Goal: Task Accomplishment & Management: Use online tool/utility

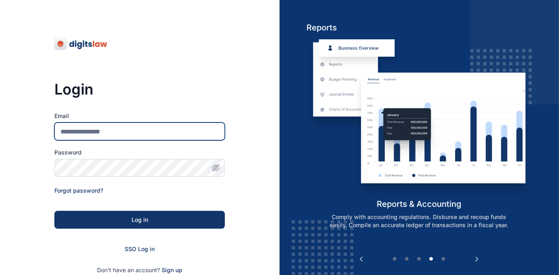
click at [126, 132] on input "Email" at bounding box center [139, 132] width 171 height 18
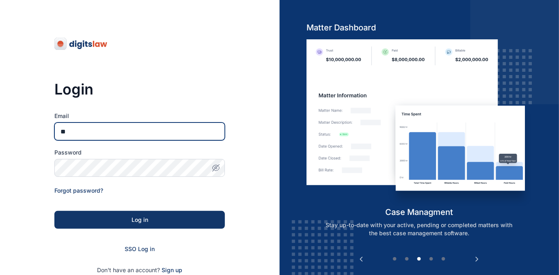
type input "**********"
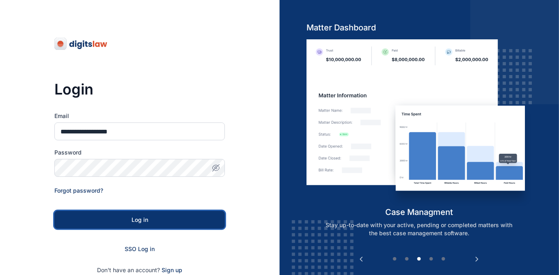
click at [142, 220] on div "Log in" at bounding box center [139, 220] width 145 height 8
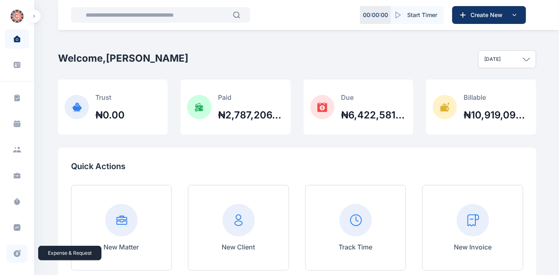
click at [17, 253] on icon at bounding box center [17, 254] width 8 height 9
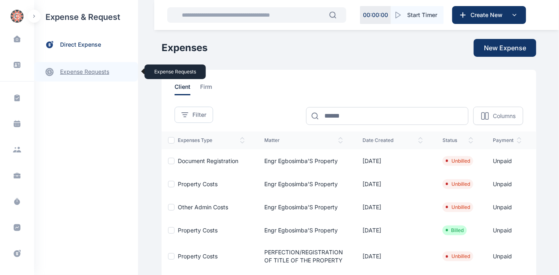
click at [85, 71] on link "expense requests expense requests" at bounding box center [86, 72] width 104 height 20
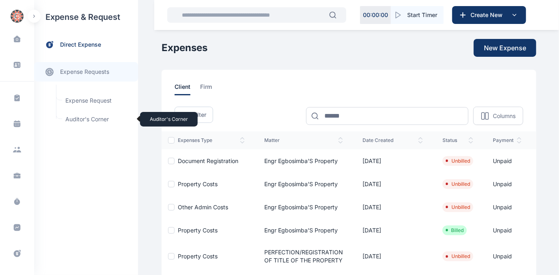
click at [74, 119] on span "Auditor's Corner Auditor's Corner" at bounding box center [98, 119] width 74 height 15
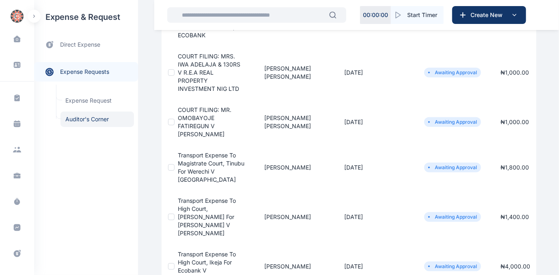
scroll to position [221, 0]
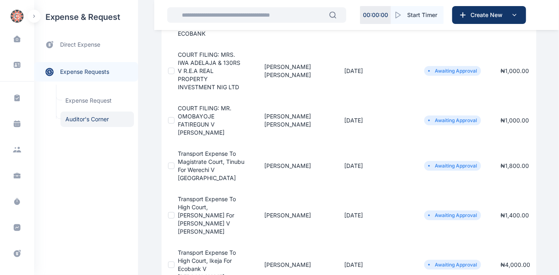
click at [189, 109] on span "COURT FILING: MR. OMOBAYOJE FATIREGUN V MRS VIVIAN AMADIFE" at bounding box center [205, 120] width 54 height 31
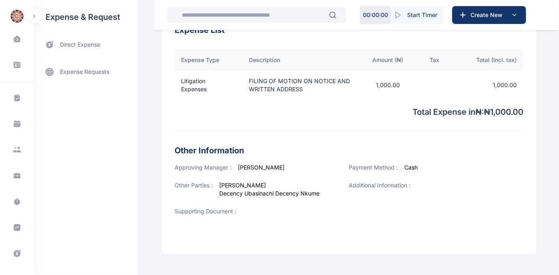
scroll to position [294, 0]
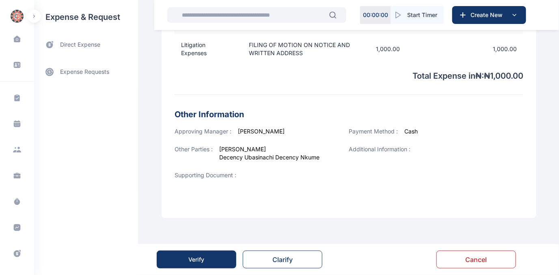
click at [200, 256] on button "Verify" at bounding box center [197, 260] width 80 height 18
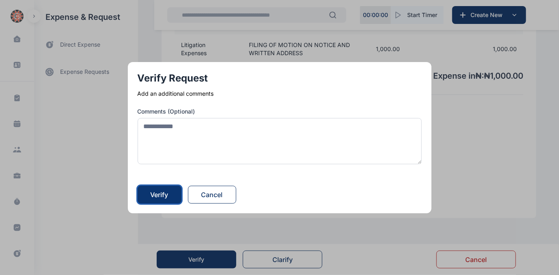
click at [163, 191] on div "Verify" at bounding box center [160, 195] width 18 height 10
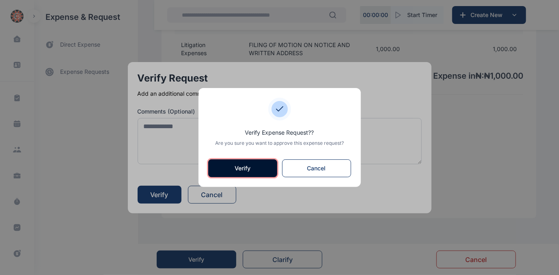
click at [230, 168] on button "Verify" at bounding box center [242, 169] width 69 height 18
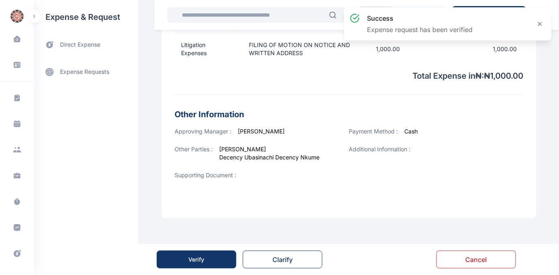
scroll to position [0, 0]
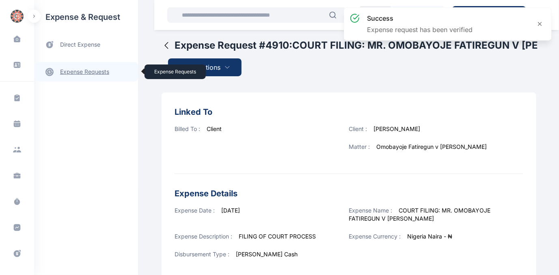
click at [76, 74] on link "expense requests expense requests" at bounding box center [86, 72] width 104 height 20
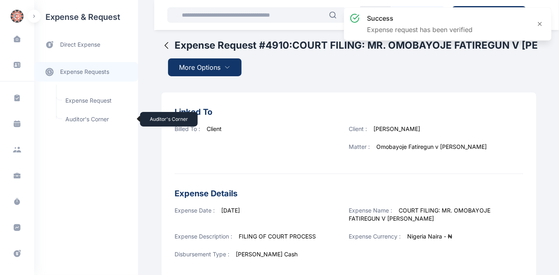
click at [76, 118] on span "Auditor's Corner Auditor's Corner" at bounding box center [98, 119] width 74 height 15
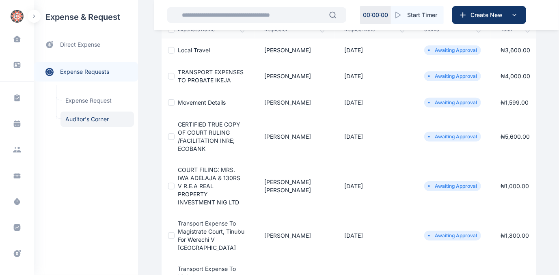
scroll to position [147, 0]
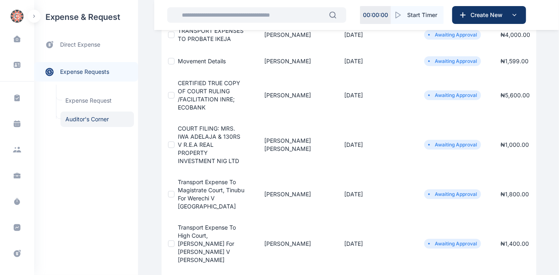
click at [196, 138] on span "COURT FILING: MRS. IWA ADELAJA & 130RS V R.E.A REAL PROPERTY INVESTMENT NIG LTD" at bounding box center [209, 144] width 63 height 39
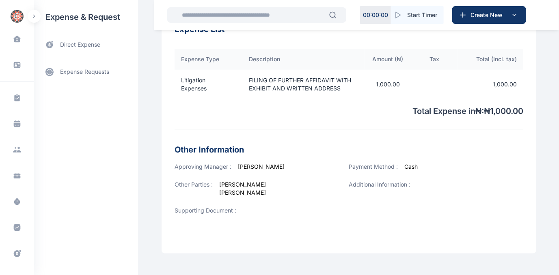
scroll to position [302, 0]
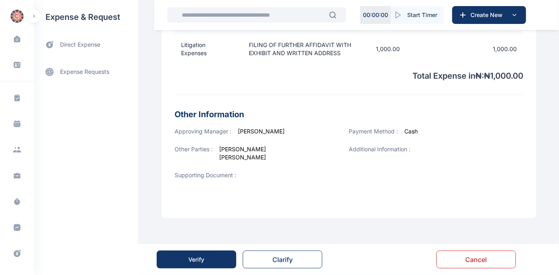
click at [197, 257] on div "Verify" at bounding box center [197, 260] width 16 height 8
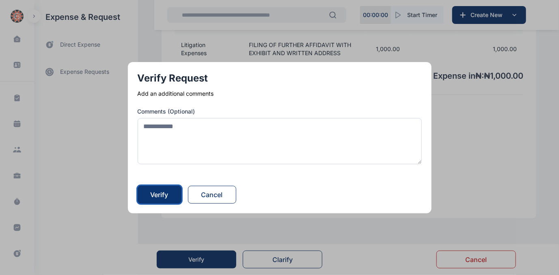
click at [166, 192] on div "Verify" at bounding box center [160, 195] width 18 height 10
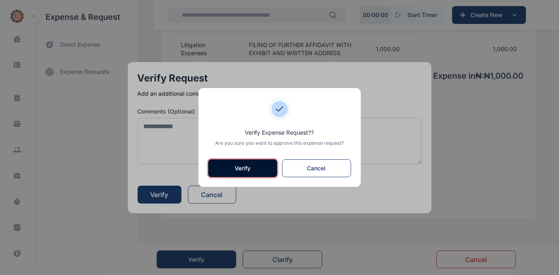
click at [230, 171] on button "Verify" at bounding box center [242, 169] width 69 height 18
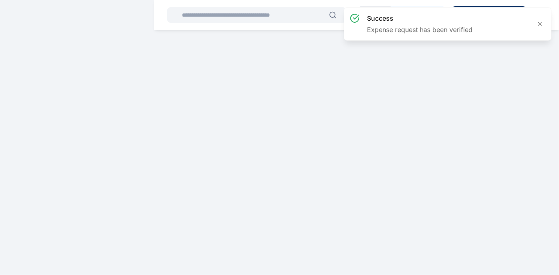
scroll to position [0, 0]
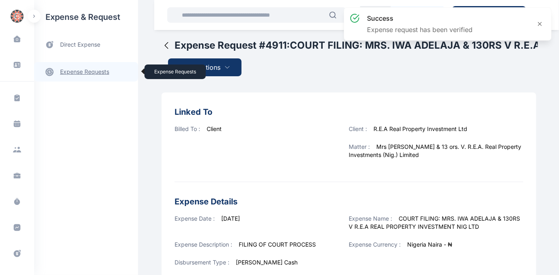
click at [76, 71] on link "expense requests expense requests" at bounding box center [86, 72] width 104 height 20
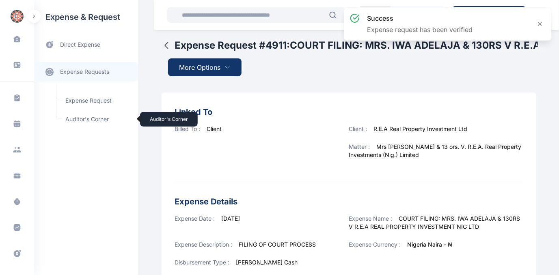
click at [76, 118] on span "Auditor's Corner Auditor's Corner" at bounding box center [98, 119] width 74 height 15
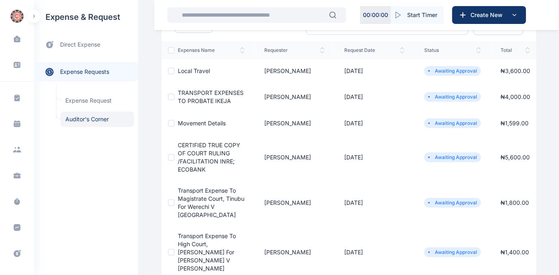
scroll to position [74, 0]
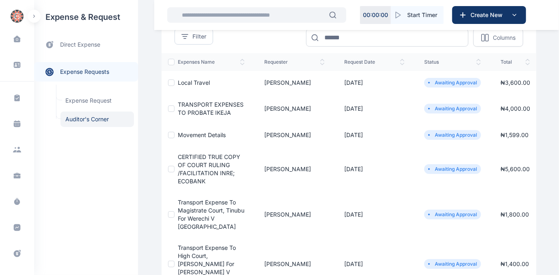
click at [193, 170] on span "CERTIFIED TRUE COPY OF COURT RULING /FACILITATION INRE; ECOBANK" at bounding box center [209, 169] width 63 height 31
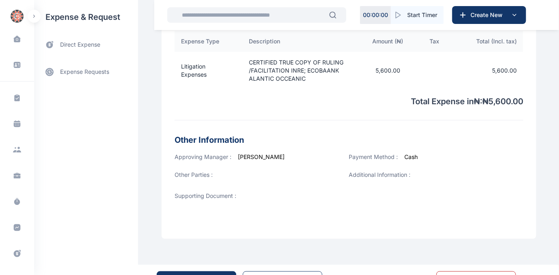
scroll to position [306, 0]
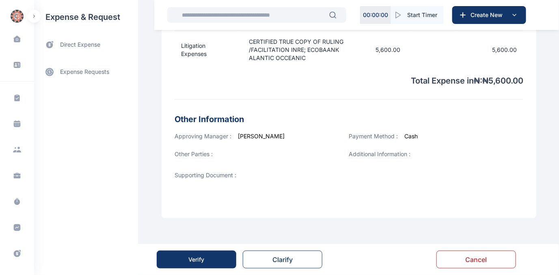
click at [199, 257] on div "Verify" at bounding box center [197, 260] width 16 height 8
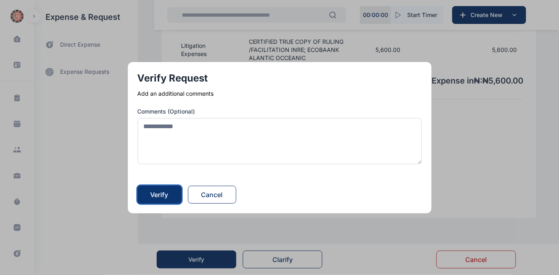
click at [153, 197] on div "Verify" at bounding box center [160, 195] width 18 height 10
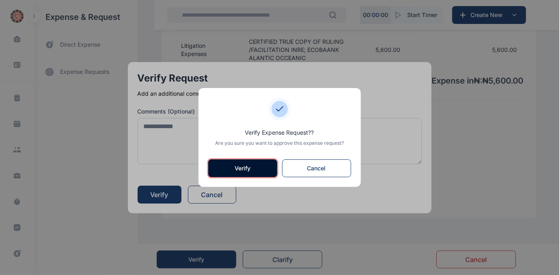
click at [219, 168] on button "Verify" at bounding box center [242, 169] width 69 height 18
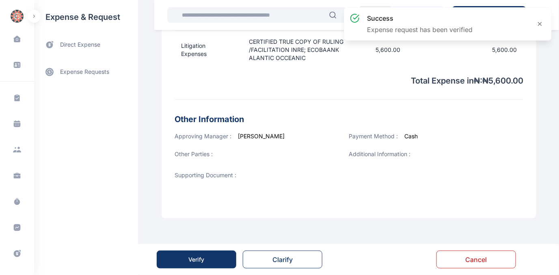
scroll to position [0, 0]
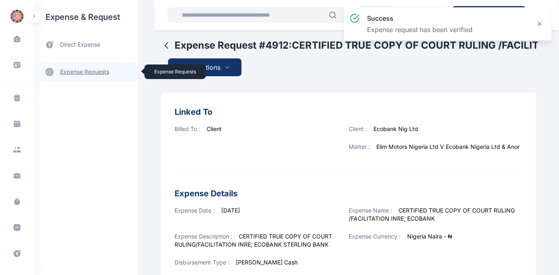
click at [74, 71] on link "expense requests expense requests" at bounding box center [86, 72] width 104 height 20
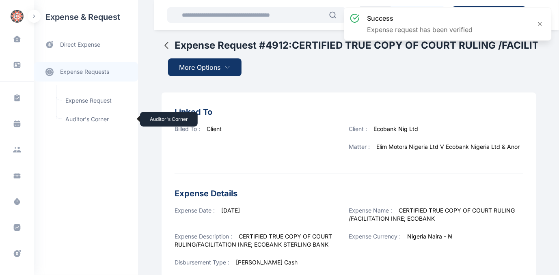
click at [68, 119] on span "Auditor's Corner Auditor's Corner" at bounding box center [98, 119] width 74 height 15
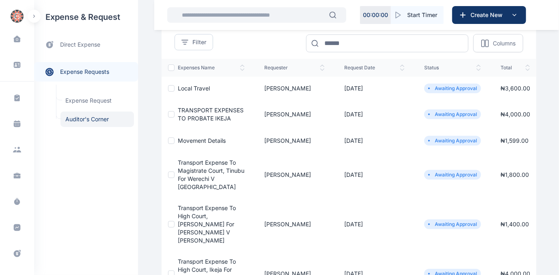
scroll to position [74, 0]
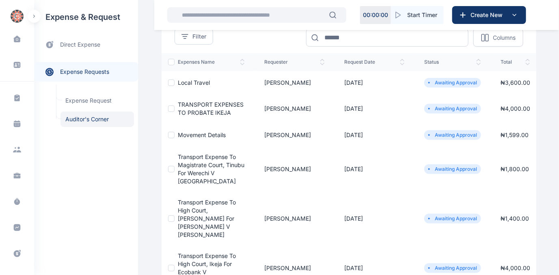
click at [198, 134] on span "movement details" at bounding box center [202, 135] width 48 height 7
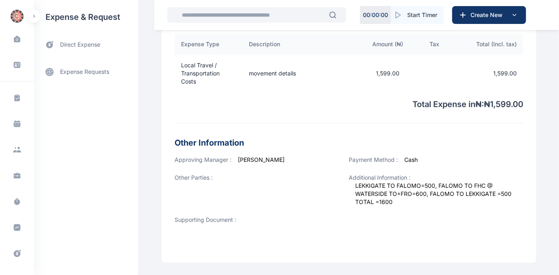
scroll to position [276, 0]
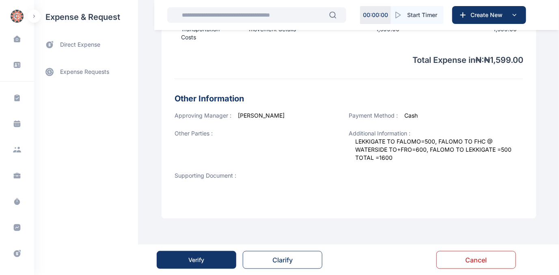
click at [213, 251] on button "Verify" at bounding box center [197, 260] width 80 height 18
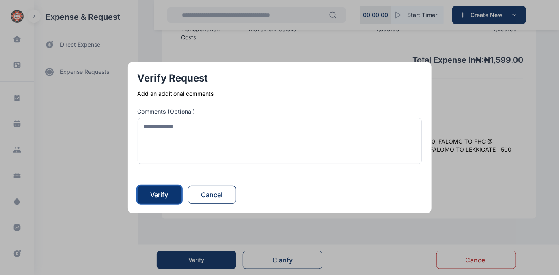
click at [166, 197] on div "Verify" at bounding box center [160, 195] width 18 height 10
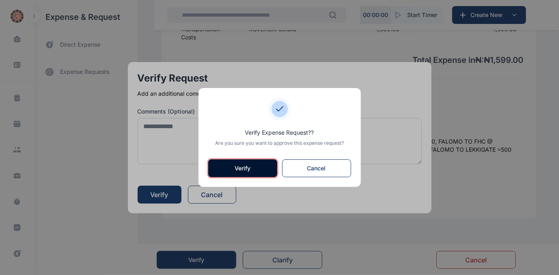
click at [227, 168] on button "Verify" at bounding box center [242, 169] width 69 height 18
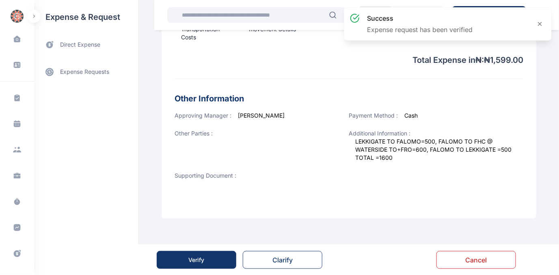
scroll to position [0, 0]
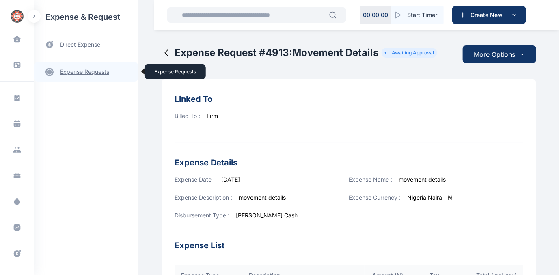
click at [80, 67] on link "expense requests expense requests" at bounding box center [86, 72] width 104 height 20
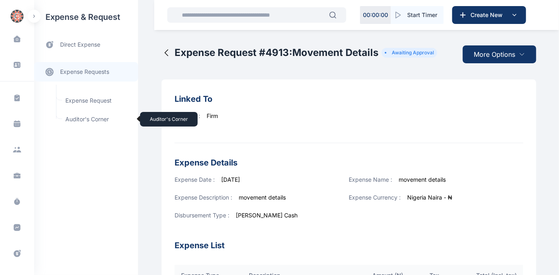
click at [72, 118] on span "Auditor's Corner Auditor's Corner" at bounding box center [98, 119] width 74 height 15
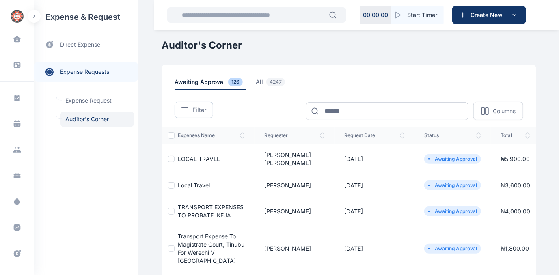
click at [187, 174] on td "Local Travel" at bounding box center [215, 185] width 80 height 23
click at [185, 182] on span "Local Travel" at bounding box center [194, 185] width 32 height 7
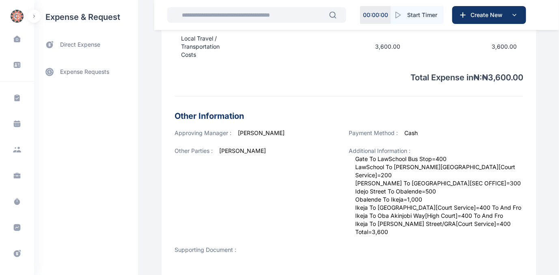
scroll to position [325, 0]
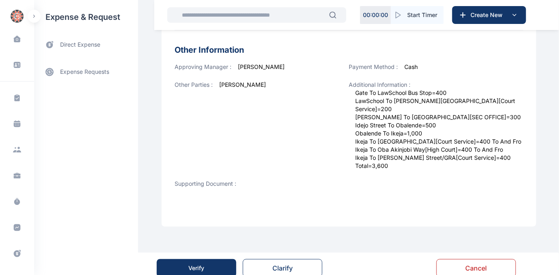
click at [213, 260] on button "Verify" at bounding box center [197, 269] width 80 height 18
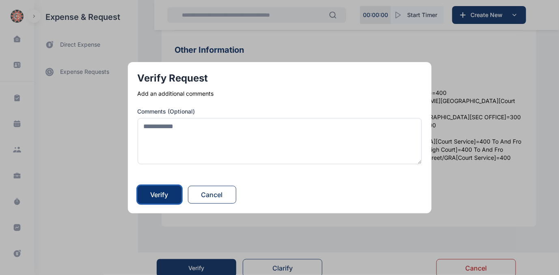
click at [152, 193] on button "Verify" at bounding box center [160, 195] width 44 height 18
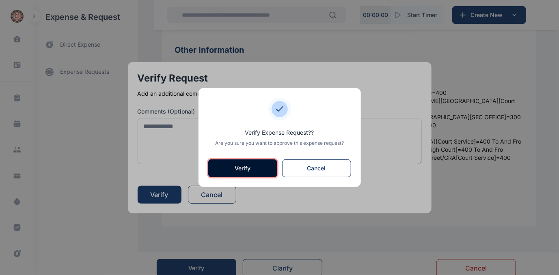
click at [228, 169] on button "Verify" at bounding box center [242, 169] width 69 height 18
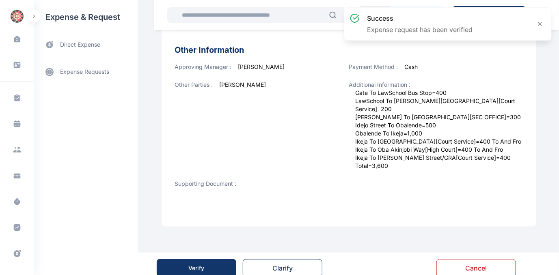
scroll to position [0, 0]
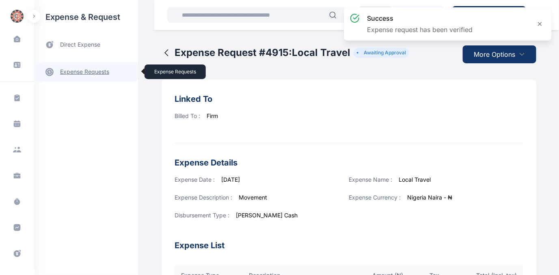
click at [89, 71] on link "expense requests expense requests" at bounding box center [86, 72] width 104 height 20
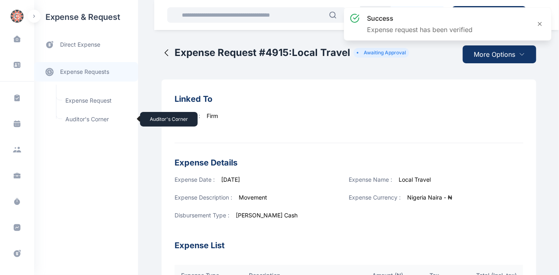
click at [78, 118] on span "Auditor's Corner Auditor's Corner" at bounding box center [98, 119] width 74 height 15
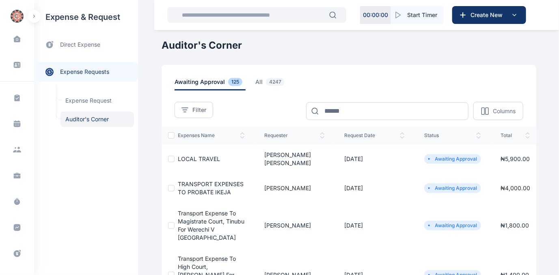
click at [190, 156] on span "LOCAL TRAVEL" at bounding box center [199, 159] width 42 height 7
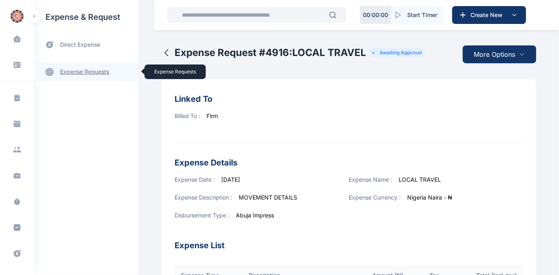
click at [89, 68] on link "expense requests expense requests" at bounding box center [86, 72] width 104 height 20
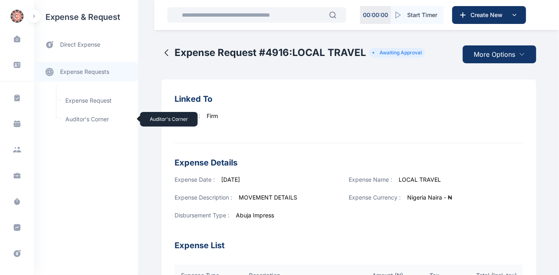
click at [77, 117] on span "Auditor's Corner Auditor's Corner" at bounding box center [98, 119] width 74 height 15
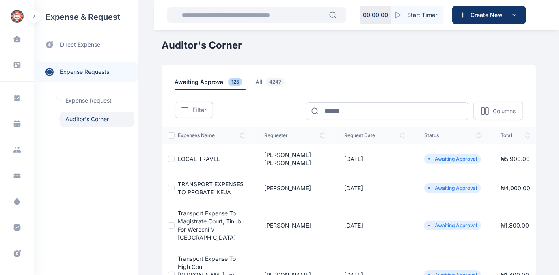
click at [198, 156] on span "LOCAL TRAVEL" at bounding box center [199, 159] width 42 height 7
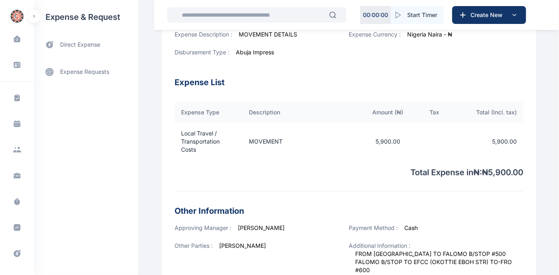
scroll to position [51, 0]
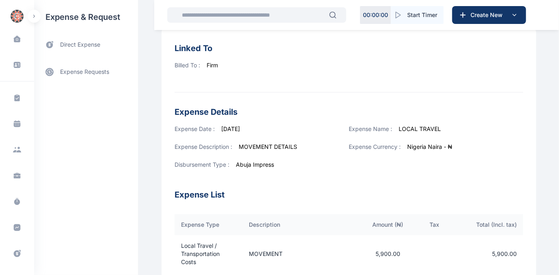
drag, startPoint x: 558, startPoint y: 74, endPoint x: 558, endPoint y: 68, distance: 5.3
click at [558, 69] on div "Dashboard dashboard Conflict-Check conflict-check Task Management task manageme…" at bounding box center [279, 260] width 559 height 622
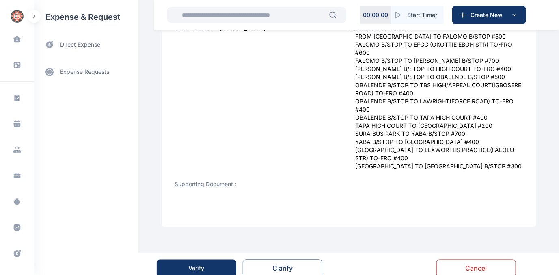
scroll to position [390, 0]
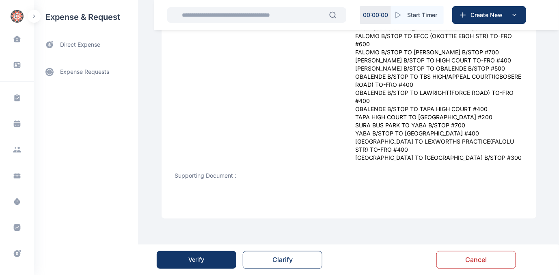
click at [187, 260] on button "Verify" at bounding box center [197, 260] width 80 height 18
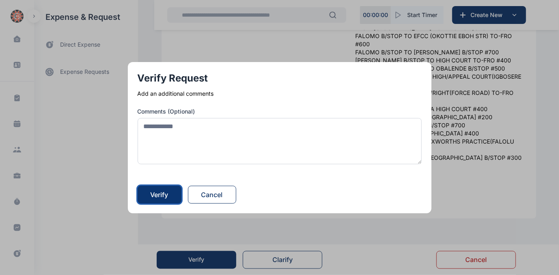
click at [169, 196] on div "Verify" at bounding box center [160, 195] width 18 height 10
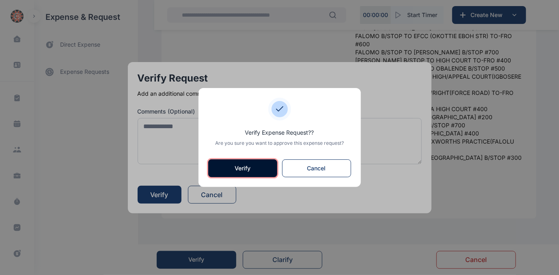
click at [245, 169] on button "Verify" at bounding box center [242, 169] width 69 height 18
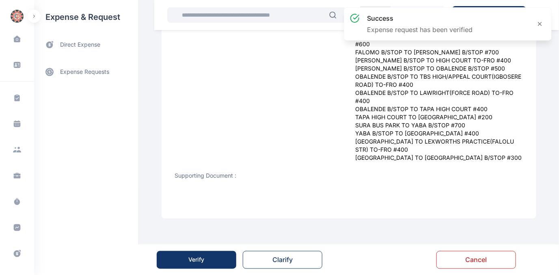
scroll to position [0, 0]
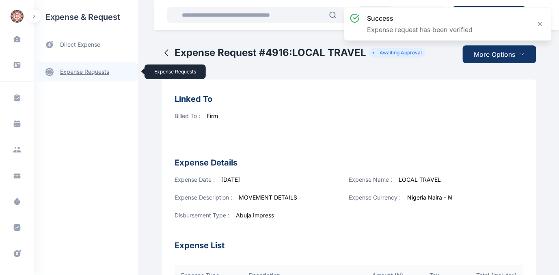
click at [85, 71] on link "expense requests expense requests" at bounding box center [86, 72] width 104 height 20
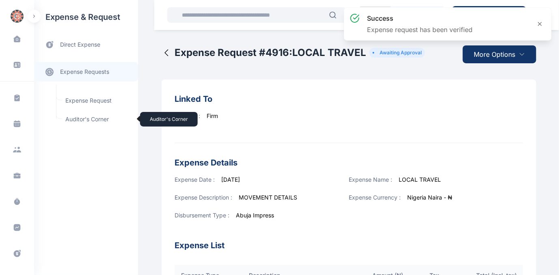
click at [87, 117] on span "Auditor's Corner Auditor's Corner" at bounding box center [98, 119] width 74 height 15
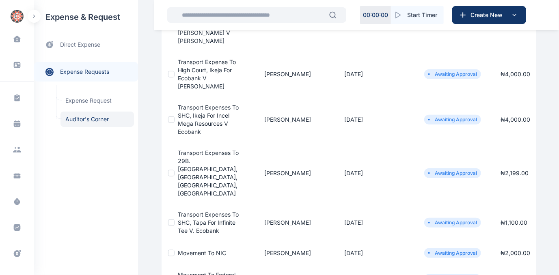
scroll to position [295, 0]
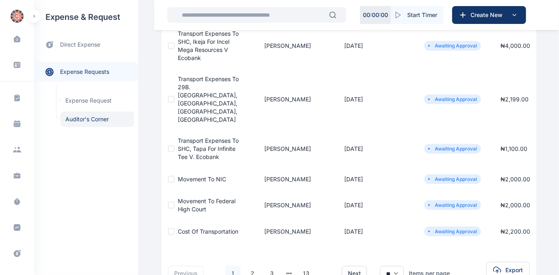
click at [197, 228] on span "Cost of Transportation" at bounding box center [208, 231] width 61 height 7
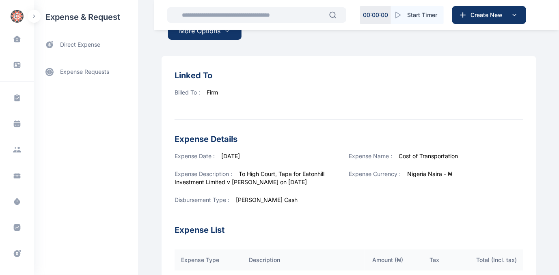
scroll to position [258, 0]
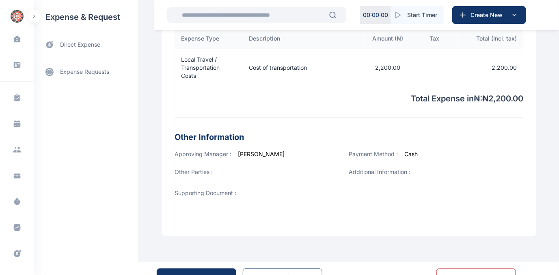
click at [216, 271] on button "Verify" at bounding box center [197, 278] width 80 height 18
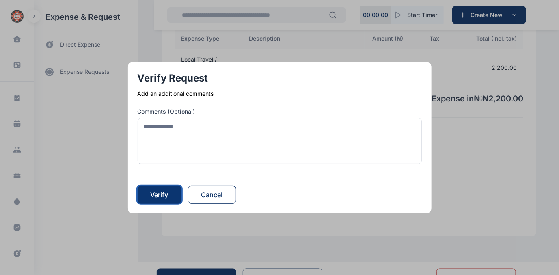
click at [164, 195] on div "Verify" at bounding box center [160, 195] width 18 height 10
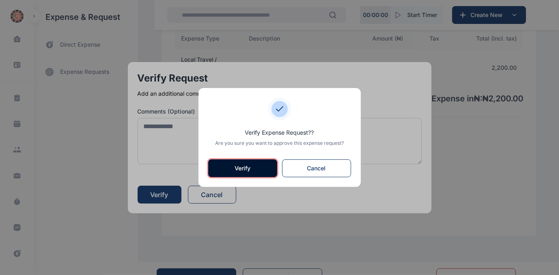
click at [250, 168] on button "Verify" at bounding box center [242, 169] width 69 height 18
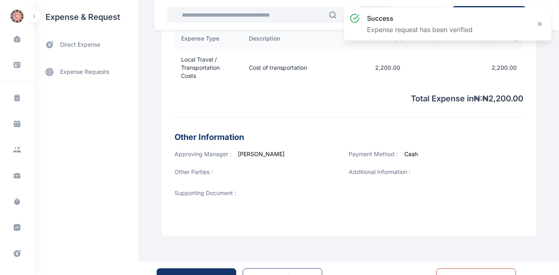
scroll to position [0, 0]
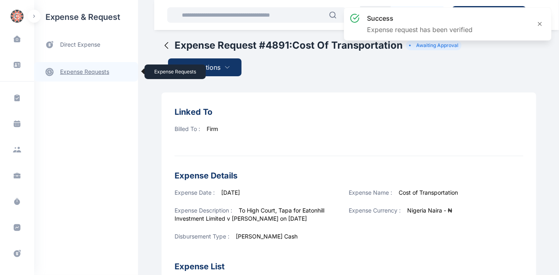
click at [86, 70] on link "expense requests expense requests" at bounding box center [86, 72] width 104 height 20
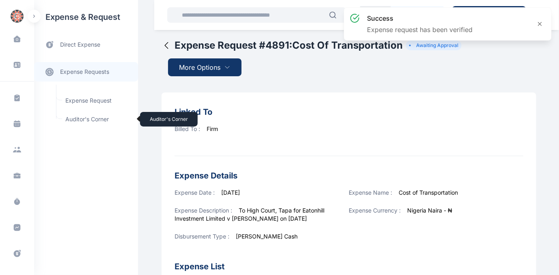
click at [71, 117] on span "Auditor's Corner Auditor's Corner" at bounding box center [98, 119] width 74 height 15
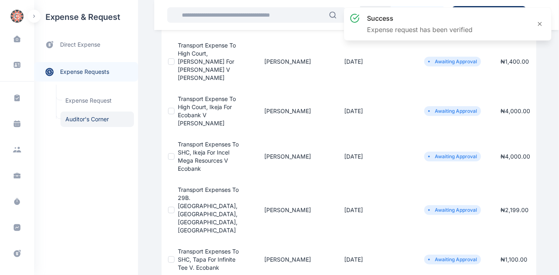
scroll to position [327, 0]
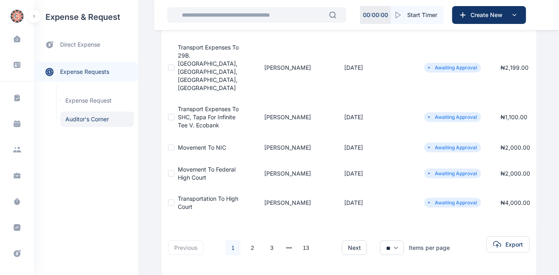
click at [189, 166] on span "Movement to Federal High Court" at bounding box center [207, 173] width 58 height 15
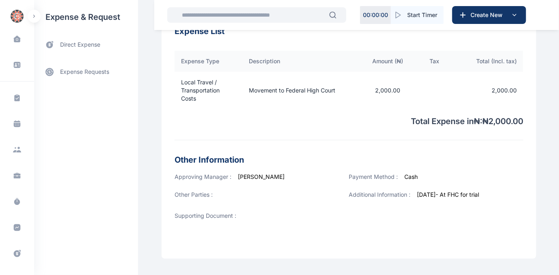
scroll to position [286, 0]
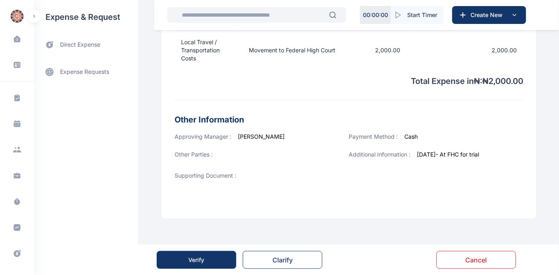
click at [193, 260] on div "Verify" at bounding box center [197, 260] width 16 height 8
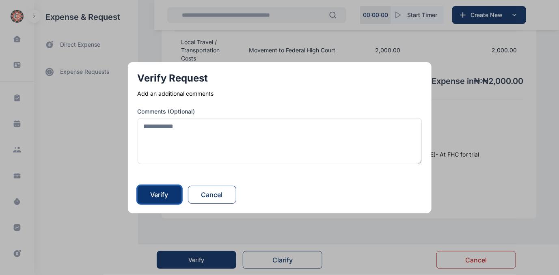
click at [169, 198] on div "Verify" at bounding box center [160, 195] width 18 height 10
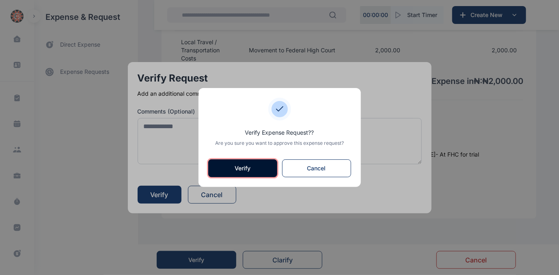
click at [221, 168] on button "Verify" at bounding box center [242, 169] width 69 height 18
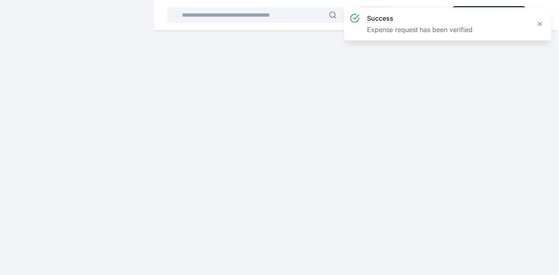
scroll to position [0, 0]
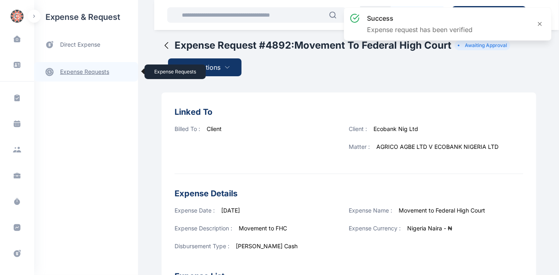
click at [87, 73] on link "expense requests expense requests" at bounding box center [86, 72] width 104 height 20
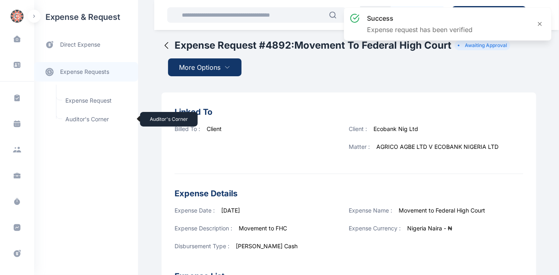
click at [79, 119] on span "Auditor's Corner Auditor's Corner" at bounding box center [98, 119] width 74 height 15
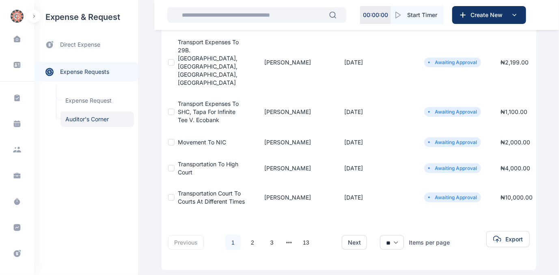
scroll to position [336, 0]
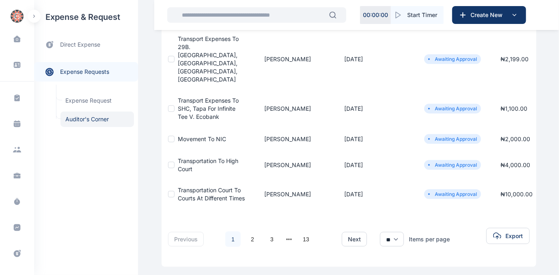
click at [186, 136] on span "Movement to NIC" at bounding box center [202, 139] width 48 height 7
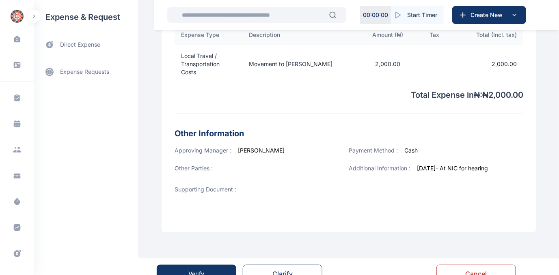
scroll to position [273, 0]
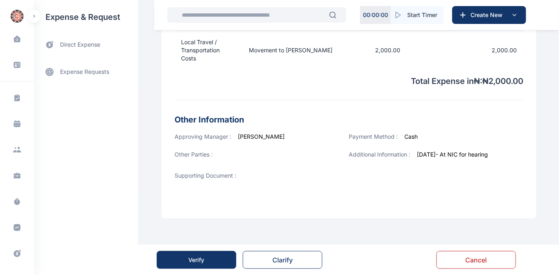
click at [190, 261] on div "Verify" at bounding box center [197, 260] width 16 height 8
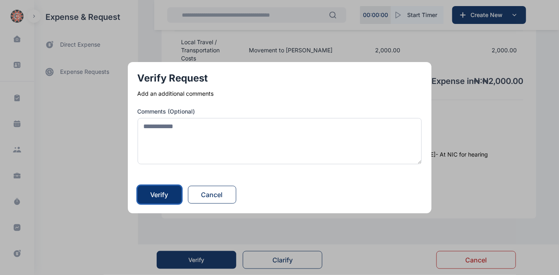
click at [152, 195] on button "Verify" at bounding box center [160, 195] width 44 height 18
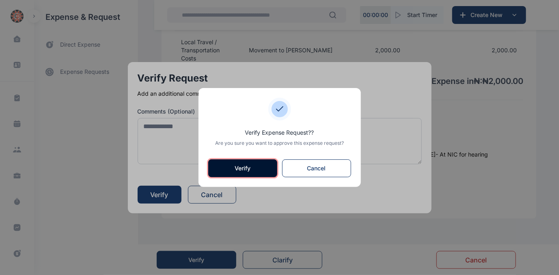
click at [233, 167] on button "Verify" at bounding box center [242, 169] width 69 height 18
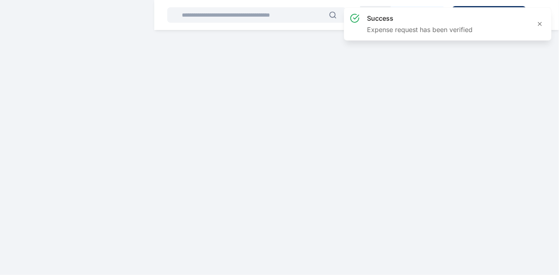
scroll to position [0, 0]
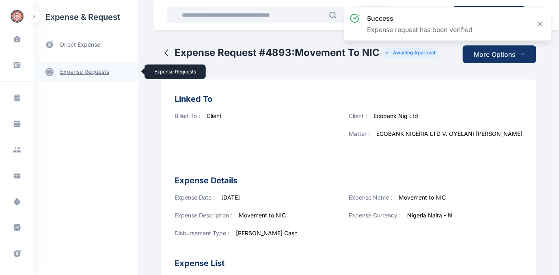
click at [82, 70] on link "expense requests expense requests" at bounding box center [86, 72] width 104 height 20
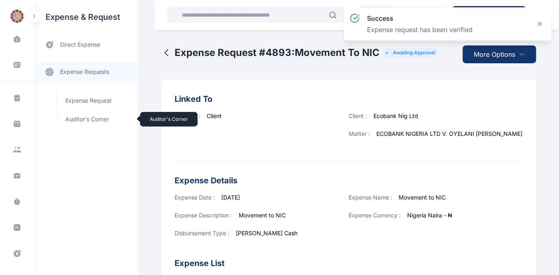
click at [79, 119] on span "Auditor's Corner Auditor's Corner" at bounding box center [98, 119] width 74 height 15
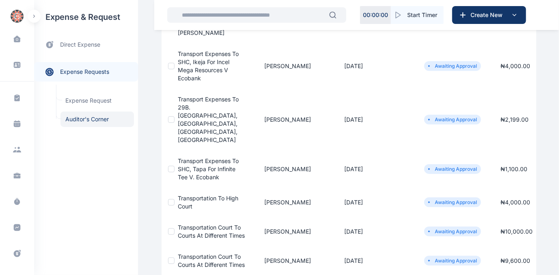
scroll to position [295, 0]
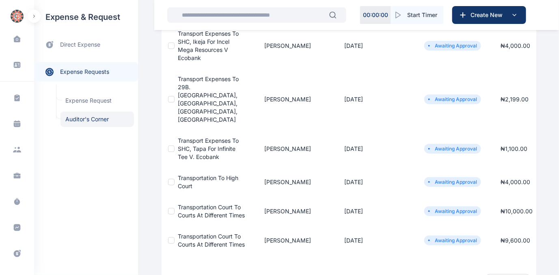
click at [196, 137] on span "Transport Expenses to SHC, Tapa for Infinite Tee v. Ecobank" at bounding box center [208, 148] width 61 height 23
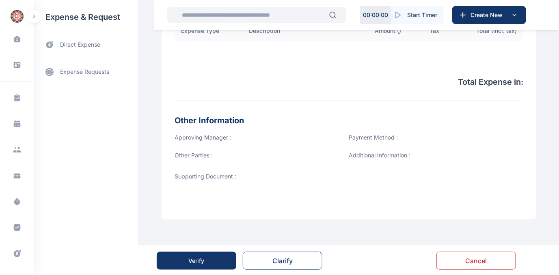
scroll to position [245, 0]
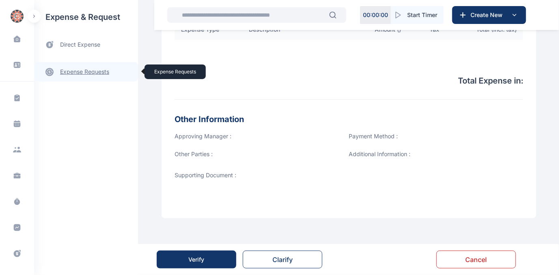
click at [74, 70] on link "expense requests expense requests" at bounding box center [86, 72] width 104 height 20
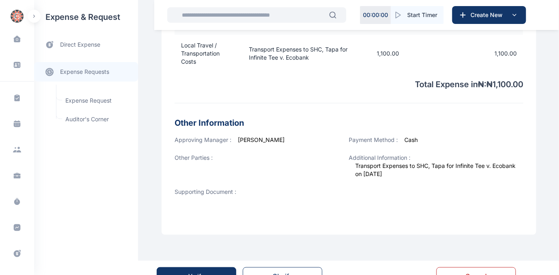
scroll to position [319, 0]
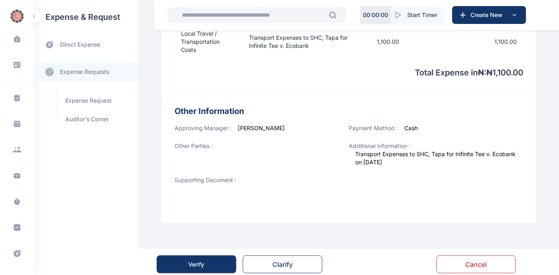
click at [194, 266] on div "Verify" at bounding box center [197, 265] width 16 height 8
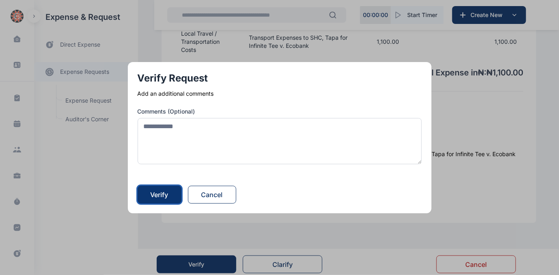
click at [157, 195] on div "Verify" at bounding box center [160, 195] width 18 height 10
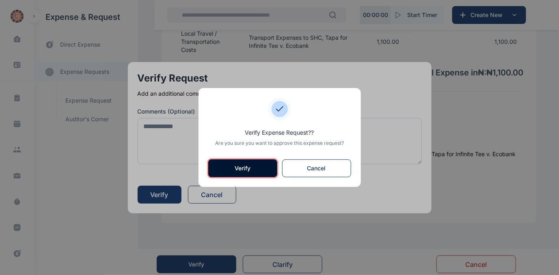
click at [241, 168] on button "Verify" at bounding box center [242, 169] width 69 height 18
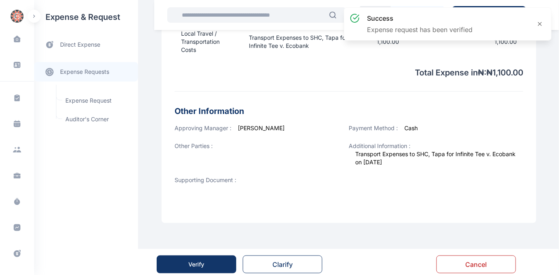
scroll to position [0, 0]
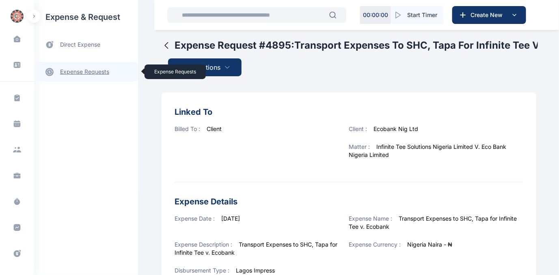
click at [87, 74] on link "expense requests expense requests" at bounding box center [86, 72] width 104 height 20
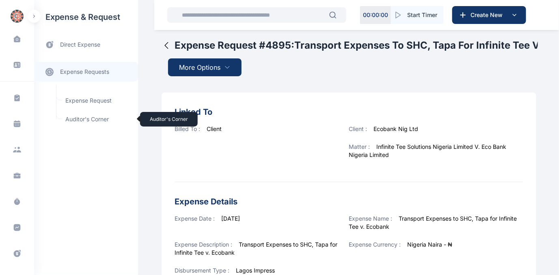
click at [74, 117] on span "Auditor's Corner Auditor's Corner" at bounding box center [98, 119] width 74 height 15
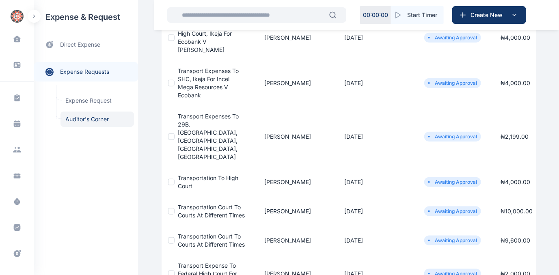
scroll to position [258, 0]
click at [192, 113] on span "Transport Expenses to 29B. Itafaji Rd, Dolphin Estate, Ikoyi, Lagos" at bounding box center [208, 137] width 61 height 48
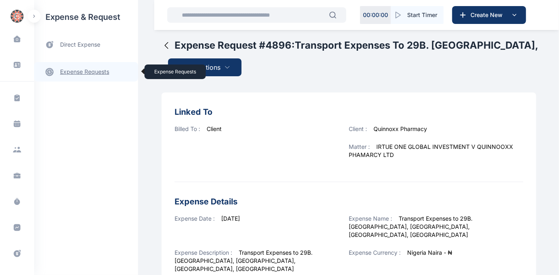
click at [99, 69] on link "expense requests expense requests" at bounding box center [86, 72] width 104 height 20
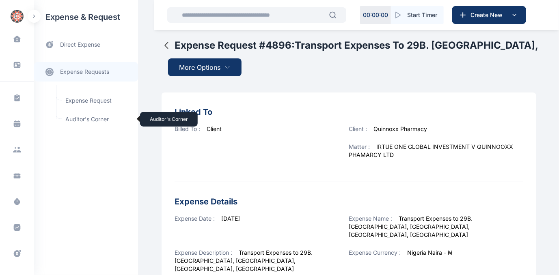
click at [84, 117] on span "Auditor's Corner Auditor's Corner" at bounding box center [98, 119] width 74 height 15
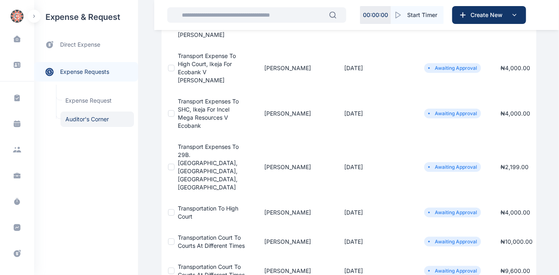
scroll to position [295, 0]
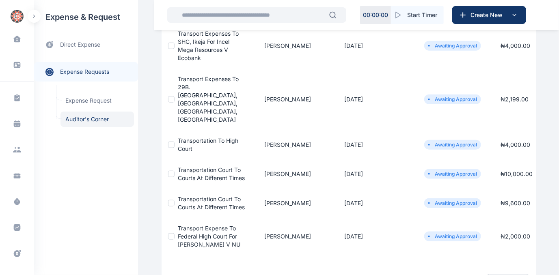
click at [199, 76] on span "Transport Expenses to 29B. Itafaji Rd, Dolphin Estate, Ikoyi, Lagos" at bounding box center [208, 100] width 61 height 48
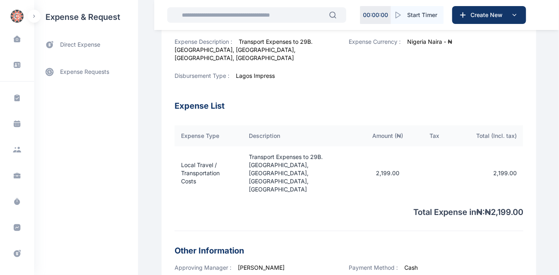
scroll to position [359, 0]
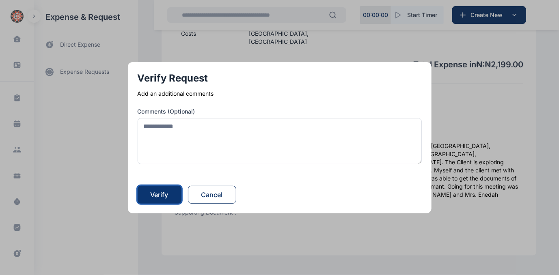
click at [152, 192] on button "Verify" at bounding box center [160, 195] width 44 height 18
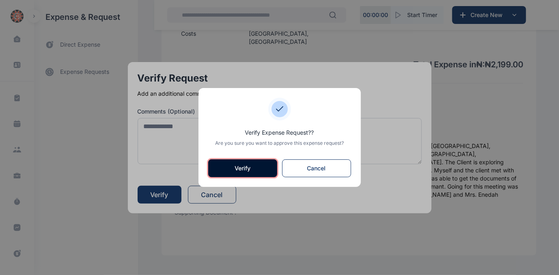
click at [247, 165] on button "Verify" at bounding box center [242, 169] width 69 height 18
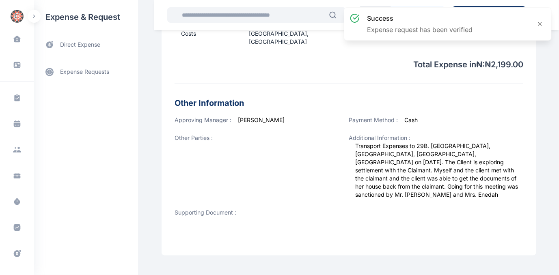
scroll to position [0, 0]
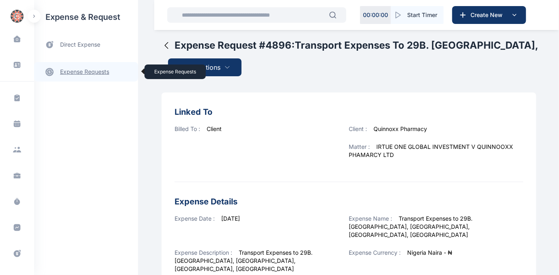
click at [98, 69] on link "expense requests expense requests" at bounding box center [86, 72] width 104 height 20
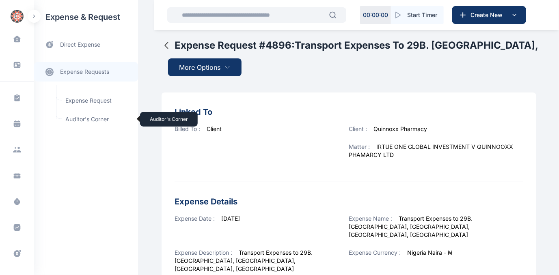
click at [84, 120] on span "Auditor's Corner Auditor's Corner" at bounding box center [98, 119] width 74 height 15
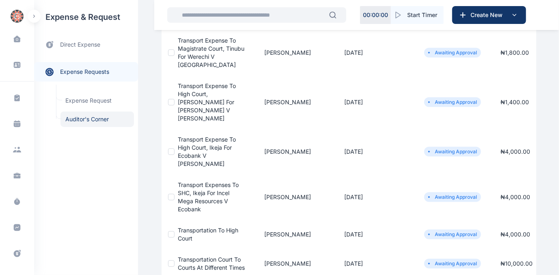
scroll to position [147, 0]
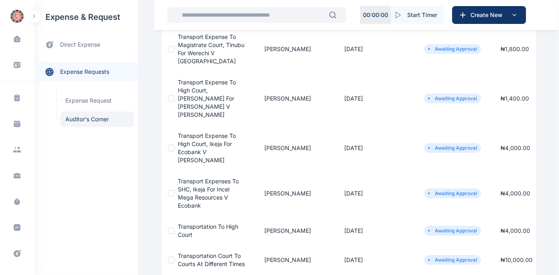
click at [191, 132] on span "Transport expense to High Court, Ikeja for Ecobank v Christian Okafor Azubuike" at bounding box center [207, 147] width 58 height 31
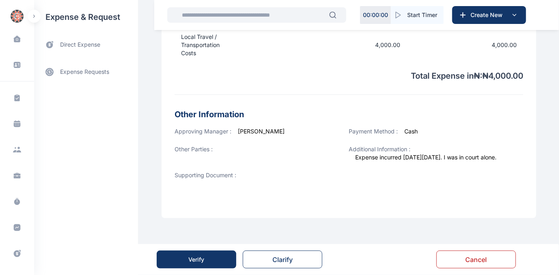
scroll to position [319, 0]
click at [209, 257] on button "Verify" at bounding box center [197, 260] width 80 height 18
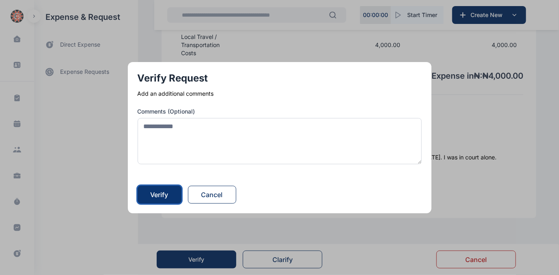
click at [160, 196] on div "Verify" at bounding box center [160, 195] width 18 height 10
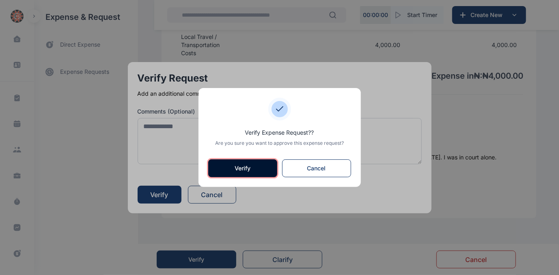
click at [242, 165] on button "Verify" at bounding box center [242, 169] width 69 height 18
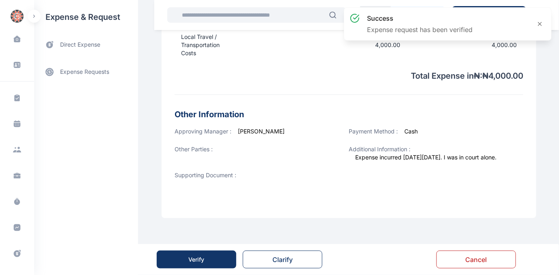
scroll to position [0, 0]
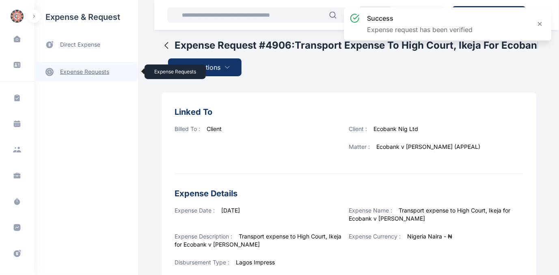
click at [89, 73] on link "expense requests expense requests" at bounding box center [86, 72] width 104 height 20
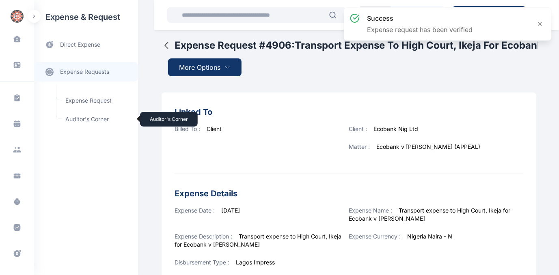
click at [75, 117] on span "Auditor's Corner Auditor's Corner" at bounding box center [98, 119] width 74 height 15
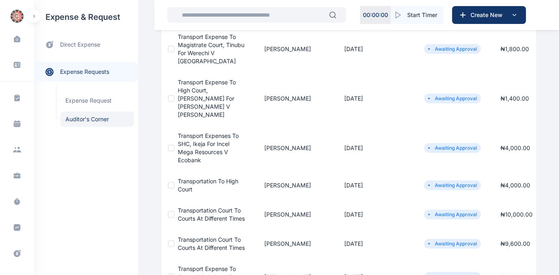
scroll to position [111, 0]
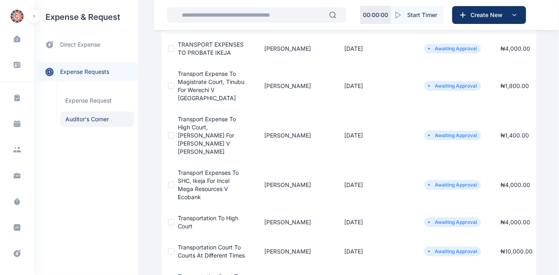
click at [202, 124] on span "Transport expense to High Court, Yaba for David Adeleke v Sophia Momodu" at bounding box center [207, 135] width 58 height 39
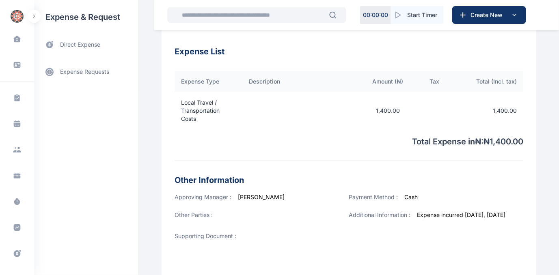
scroll to position [310, 0]
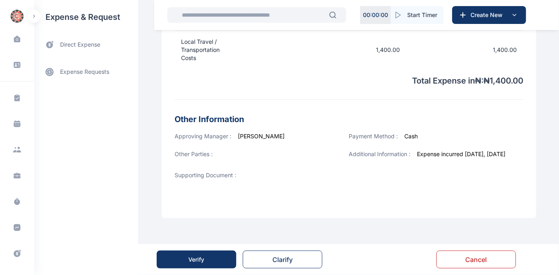
click at [186, 262] on button "Verify" at bounding box center [197, 260] width 80 height 18
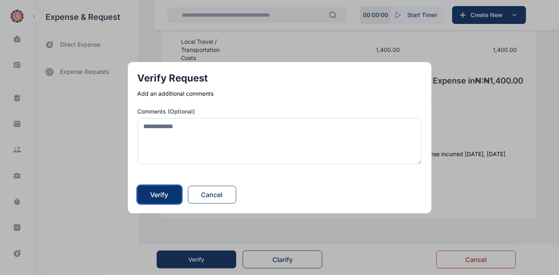
click at [165, 196] on div "Verify" at bounding box center [160, 195] width 18 height 10
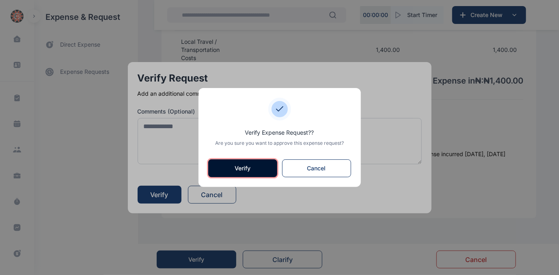
click at [258, 166] on button "Verify" at bounding box center [242, 169] width 69 height 18
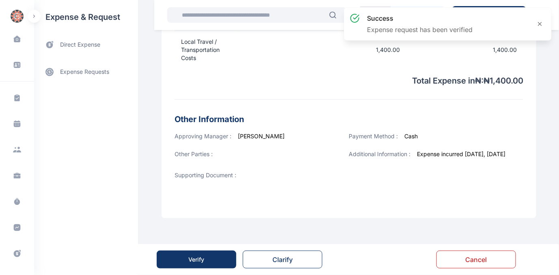
scroll to position [0, 0]
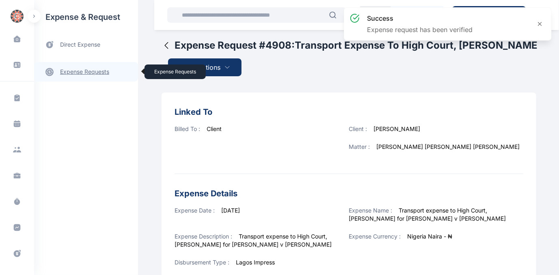
click at [93, 72] on link "expense requests expense requests" at bounding box center [86, 72] width 104 height 20
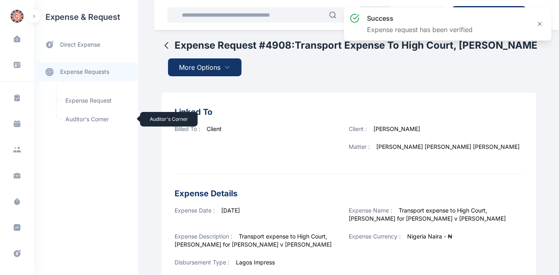
click at [85, 119] on span "Auditor's Corner Auditor's Corner" at bounding box center [98, 119] width 74 height 15
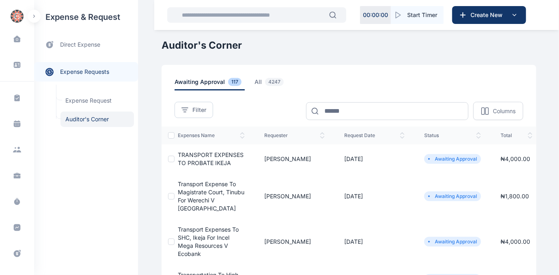
click at [195, 192] on span "Transport expense to Magistrate Court, Tinubu for Werechi v Malumi" at bounding box center [211, 196] width 67 height 31
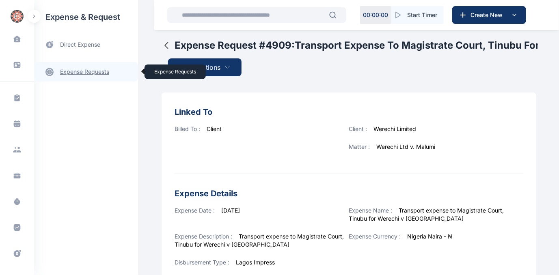
click at [70, 71] on link "expense requests expense requests" at bounding box center [86, 72] width 104 height 20
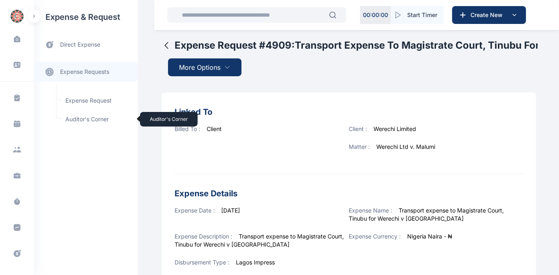
click at [97, 119] on span "Auditor's Corner Auditor's Corner" at bounding box center [98, 119] width 74 height 15
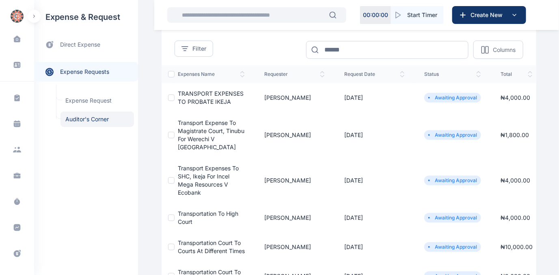
scroll to position [111, 0]
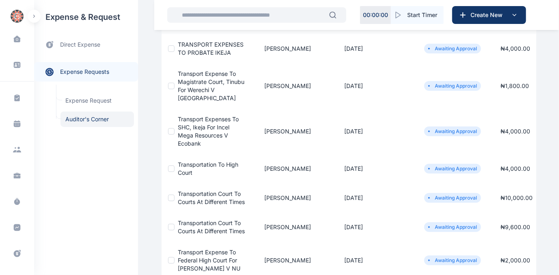
click at [198, 121] on span "Transport Expenses to SHC, Ikeja for Incel Mega Resources V Ecobank" at bounding box center [208, 131] width 61 height 31
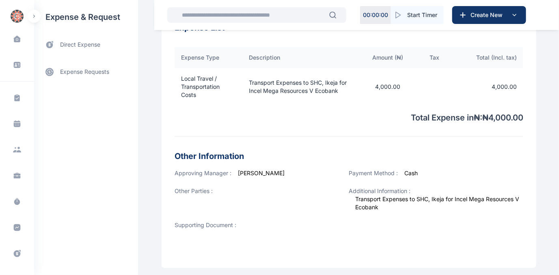
scroll to position [319, 0]
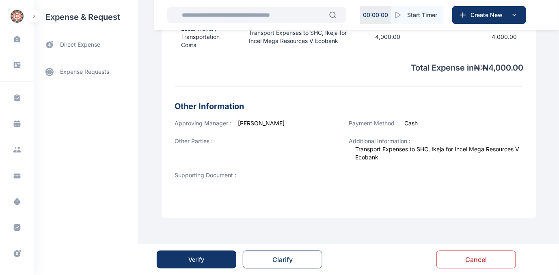
click at [194, 261] on div "Verify" at bounding box center [197, 260] width 16 height 8
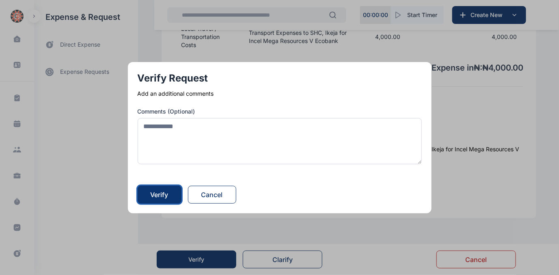
click at [169, 190] on div "Verify" at bounding box center [160, 195] width 18 height 10
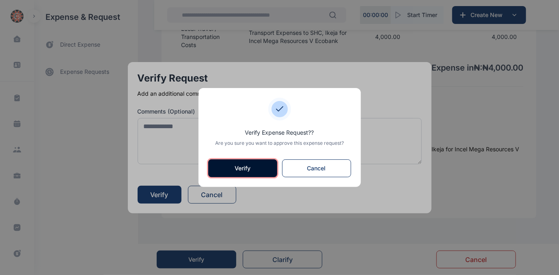
click at [237, 166] on button "Verify" at bounding box center [242, 169] width 69 height 18
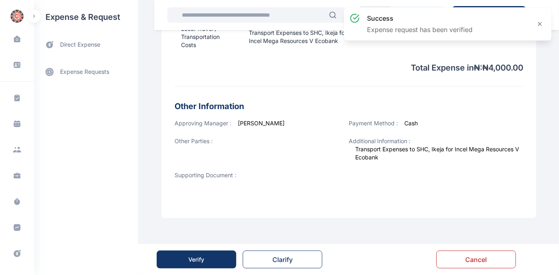
scroll to position [0, 0]
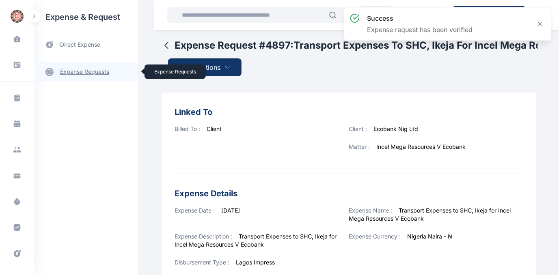
click at [88, 70] on link "expense requests expense requests" at bounding box center [86, 72] width 104 height 20
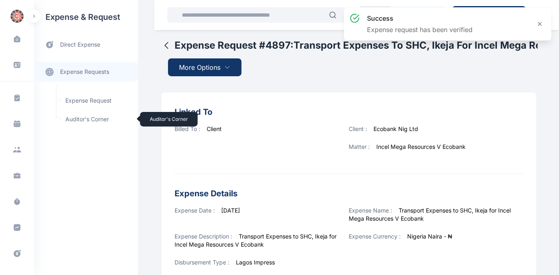
click at [87, 118] on span "Auditor's Corner Auditor's Corner" at bounding box center [98, 119] width 74 height 15
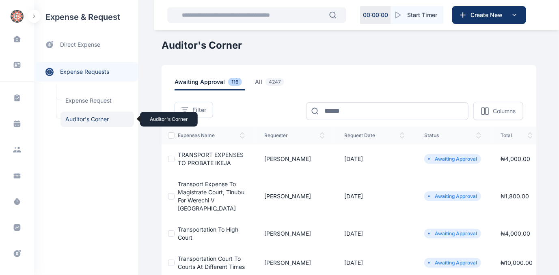
click at [85, 118] on span "Auditor's Corner Auditor's Corner" at bounding box center [98, 119] width 74 height 15
click at [204, 193] on span "Transport expense to Magistrate Court, Tinubu for Werechi v Malumi" at bounding box center [211, 196] width 67 height 31
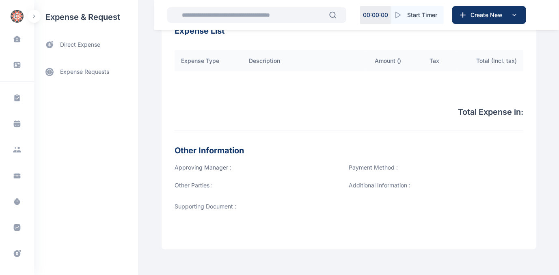
scroll to position [245, 0]
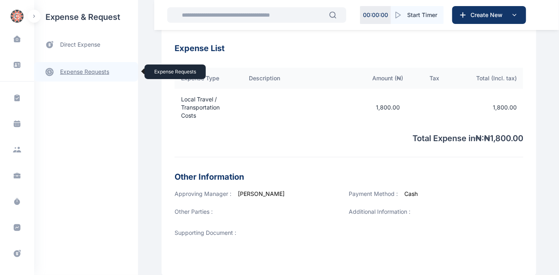
click at [86, 68] on link "expense requests expense requests" at bounding box center [86, 72] width 104 height 20
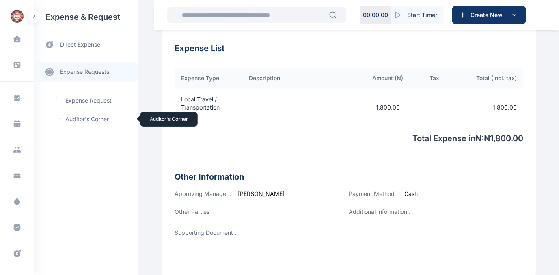
click at [76, 116] on span "Auditor's Corner Auditor's Corner" at bounding box center [98, 119] width 74 height 15
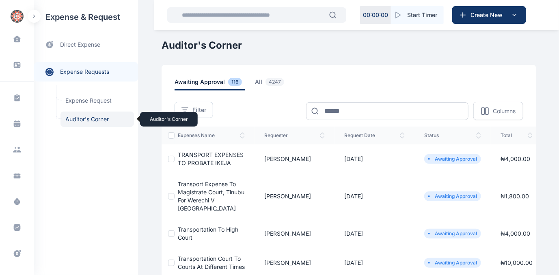
click at [83, 118] on span "Auditor's Corner Auditor's Corner" at bounding box center [98, 119] width 74 height 15
click at [204, 192] on span "Transport expense to Magistrate Court, Tinubu for Werechi v Malumi" at bounding box center [211, 196] width 67 height 31
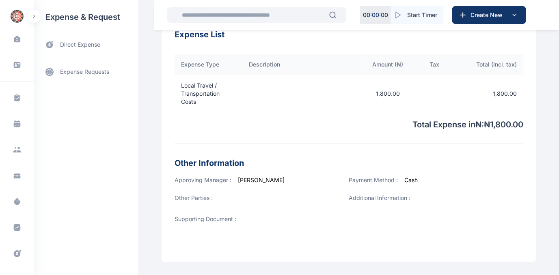
scroll to position [306, 0]
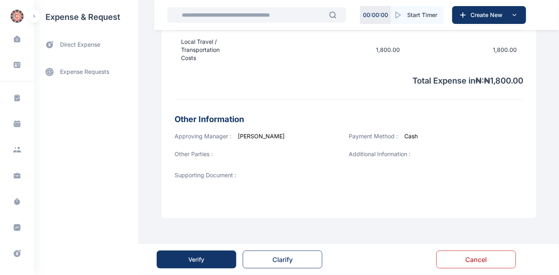
click at [202, 258] on div "Verify" at bounding box center [197, 260] width 16 height 8
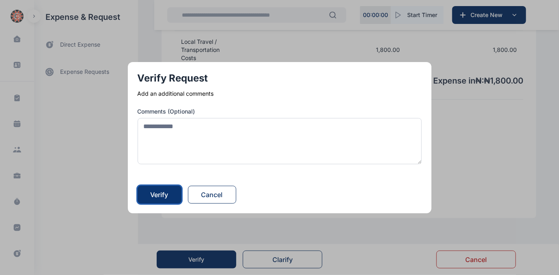
click at [163, 194] on div "Verify" at bounding box center [160, 195] width 18 height 10
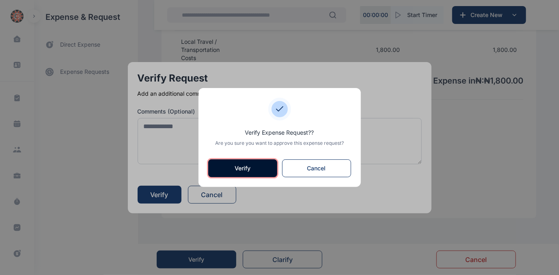
click at [234, 167] on button "Verify" at bounding box center [242, 169] width 69 height 18
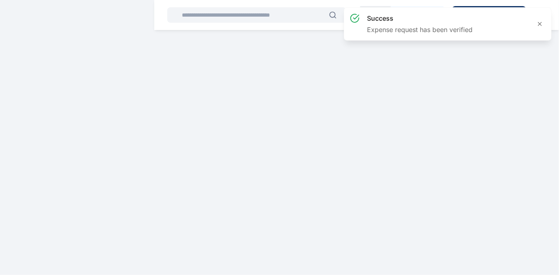
scroll to position [0, 0]
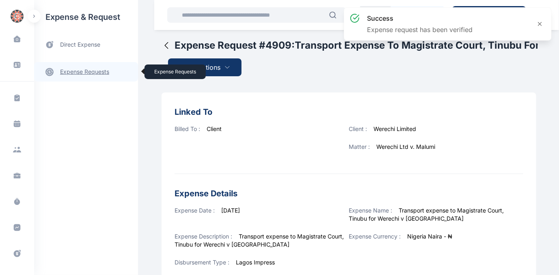
click at [80, 70] on link "expense requests expense requests" at bounding box center [86, 72] width 104 height 20
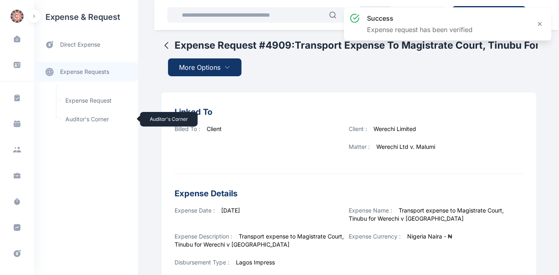
click at [74, 119] on span "Auditor's Corner Auditor's Corner" at bounding box center [98, 119] width 74 height 15
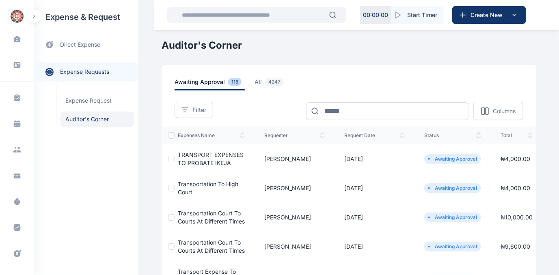
click at [200, 154] on span "TRANSPORT EXPENSES TO PROBATE IKEJA" at bounding box center [211, 159] width 66 height 15
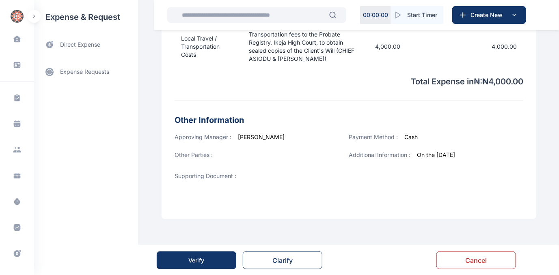
scroll to position [296, 0]
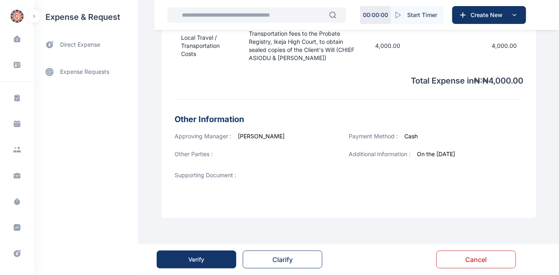
click at [194, 258] on div "Verify" at bounding box center [197, 260] width 16 height 8
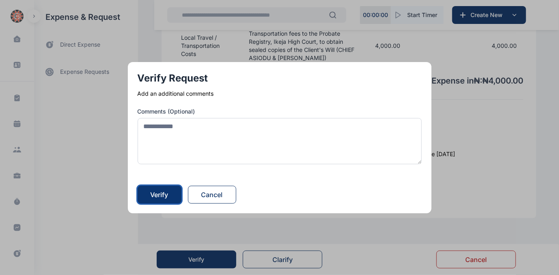
click at [155, 195] on div "Verify" at bounding box center [160, 195] width 18 height 10
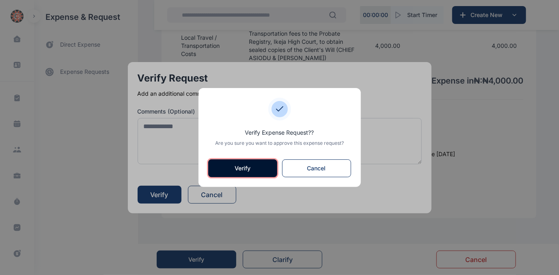
click at [251, 168] on button "Verify" at bounding box center [242, 169] width 69 height 18
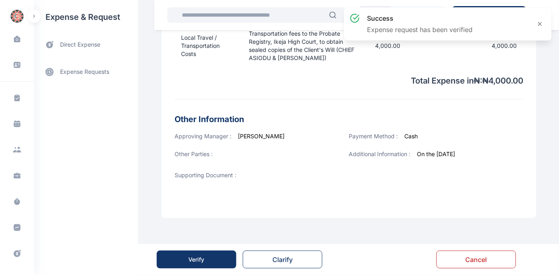
scroll to position [0, 0]
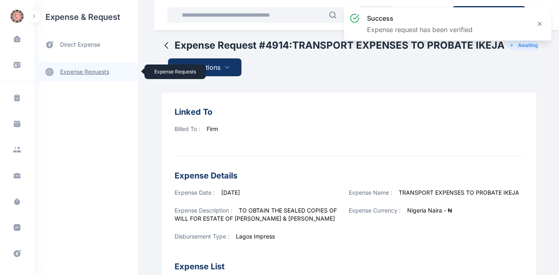
click at [82, 69] on link "expense requests expense requests" at bounding box center [86, 72] width 104 height 20
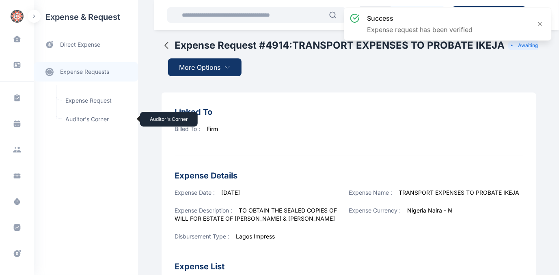
click at [76, 120] on span "Auditor's Corner Auditor's Corner" at bounding box center [98, 119] width 74 height 15
